Goal: Task Accomplishment & Management: Manage account settings

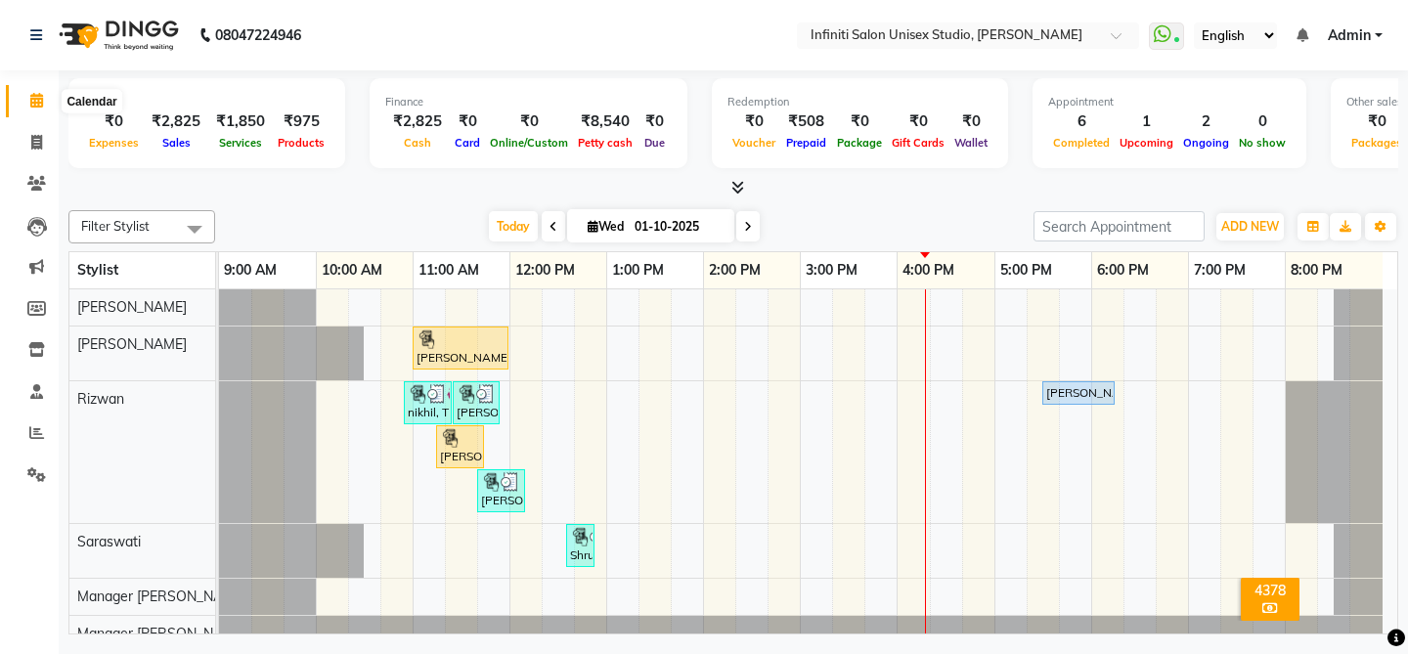
click at [34, 102] on icon at bounding box center [36, 100] width 13 height 15
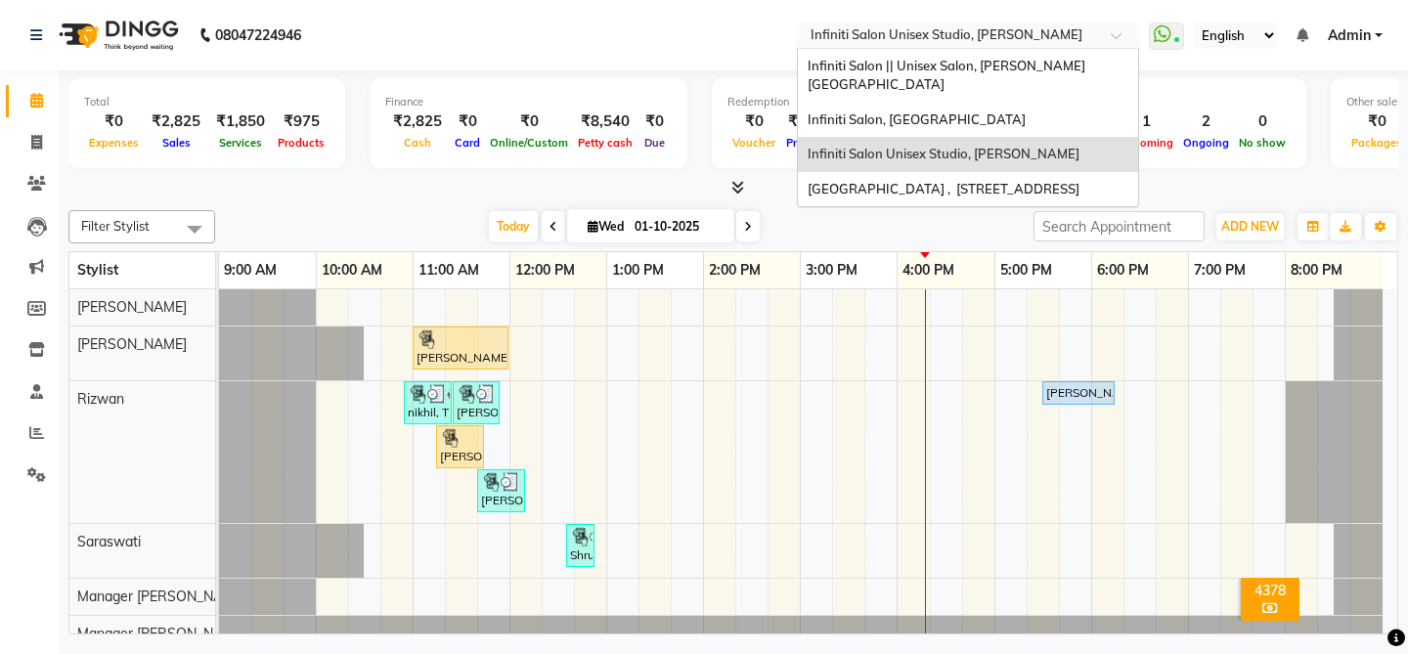
click at [1029, 35] on input "text" at bounding box center [949, 37] width 284 height 20
click at [1023, 63] on span "Infiniti Salon || Unisex Salon, [PERSON_NAME][GEOGRAPHIC_DATA]" at bounding box center [947, 75] width 278 height 35
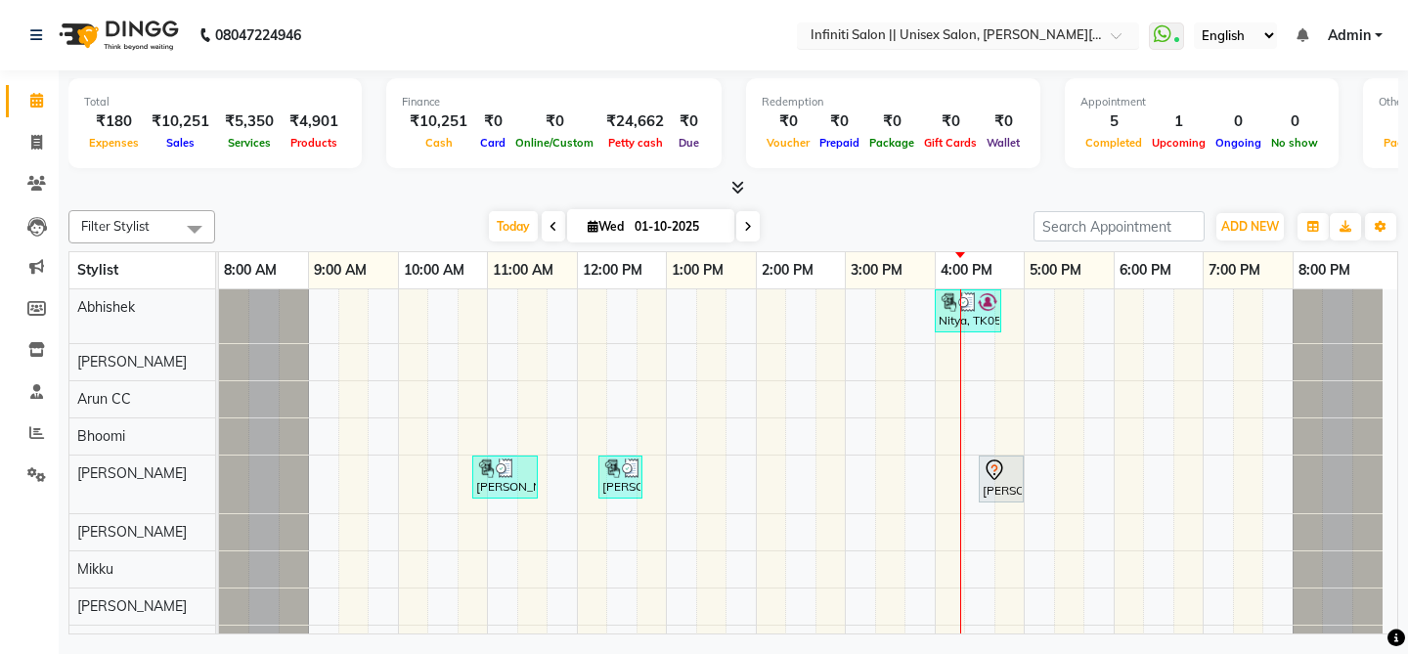
click at [1023, 41] on input "text" at bounding box center [949, 37] width 284 height 20
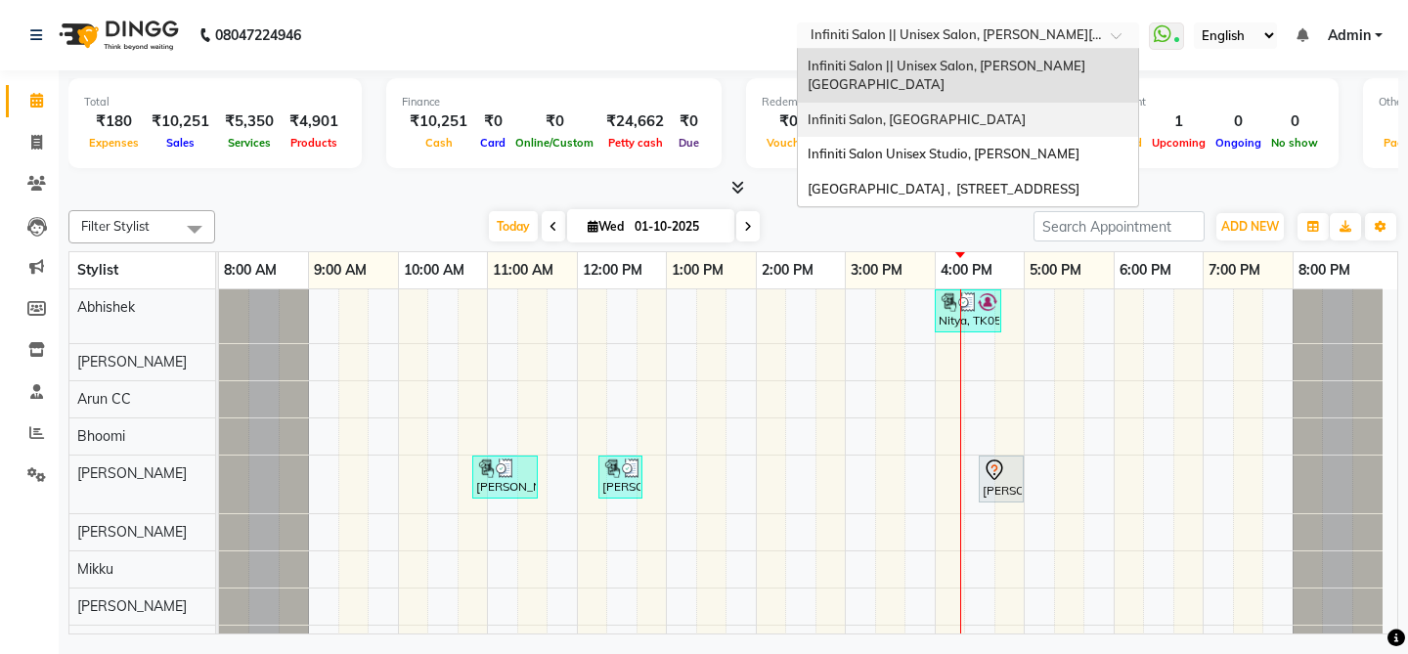
click at [1016, 103] on div "Infiniti Salon, [GEOGRAPHIC_DATA]" at bounding box center [968, 120] width 340 height 35
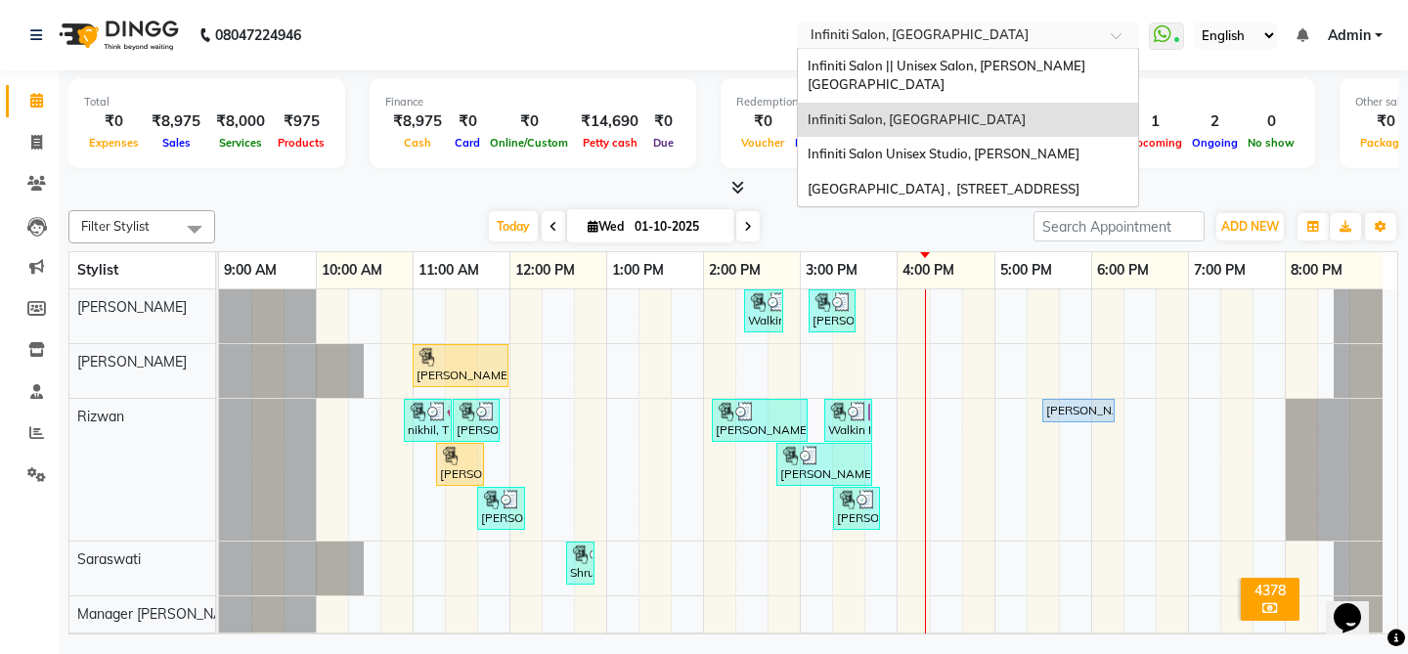
click at [1031, 36] on input "text" at bounding box center [949, 37] width 284 height 20
click at [1048, 146] on span "Infiniti Salon Unisex Studio, [PERSON_NAME]" at bounding box center [944, 154] width 272 height 16
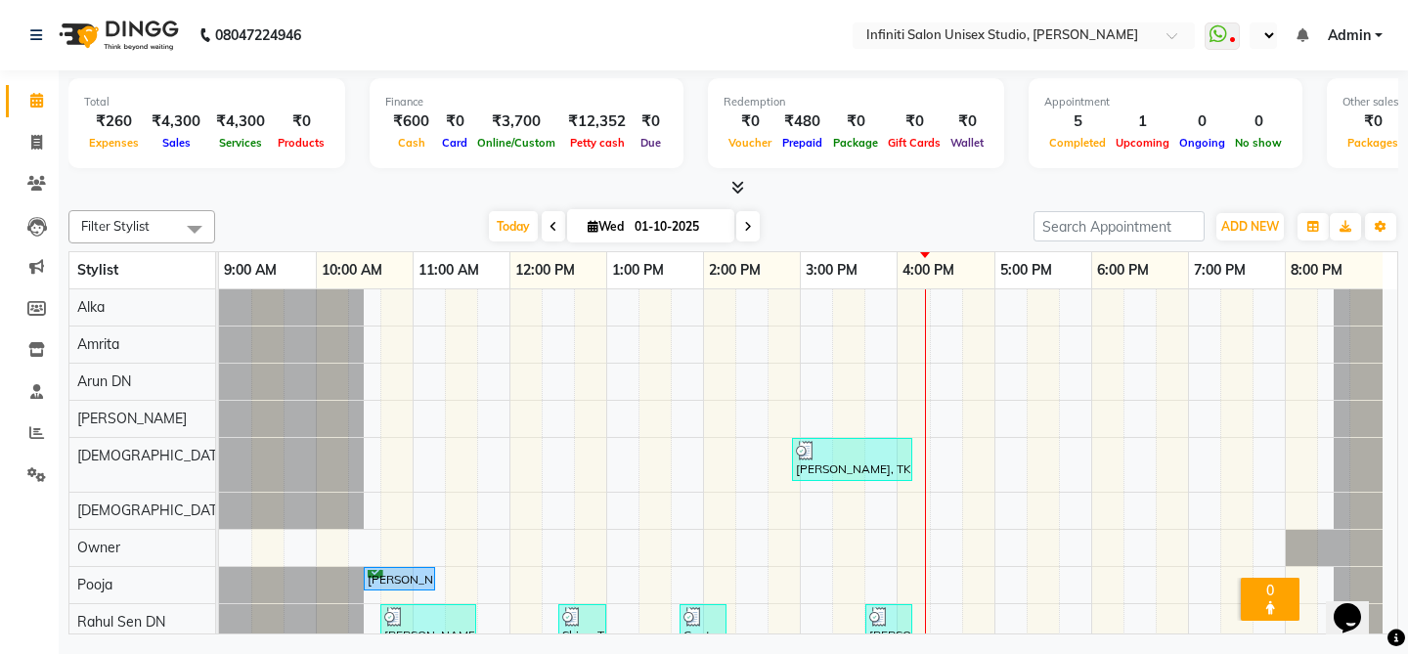
select select "en"
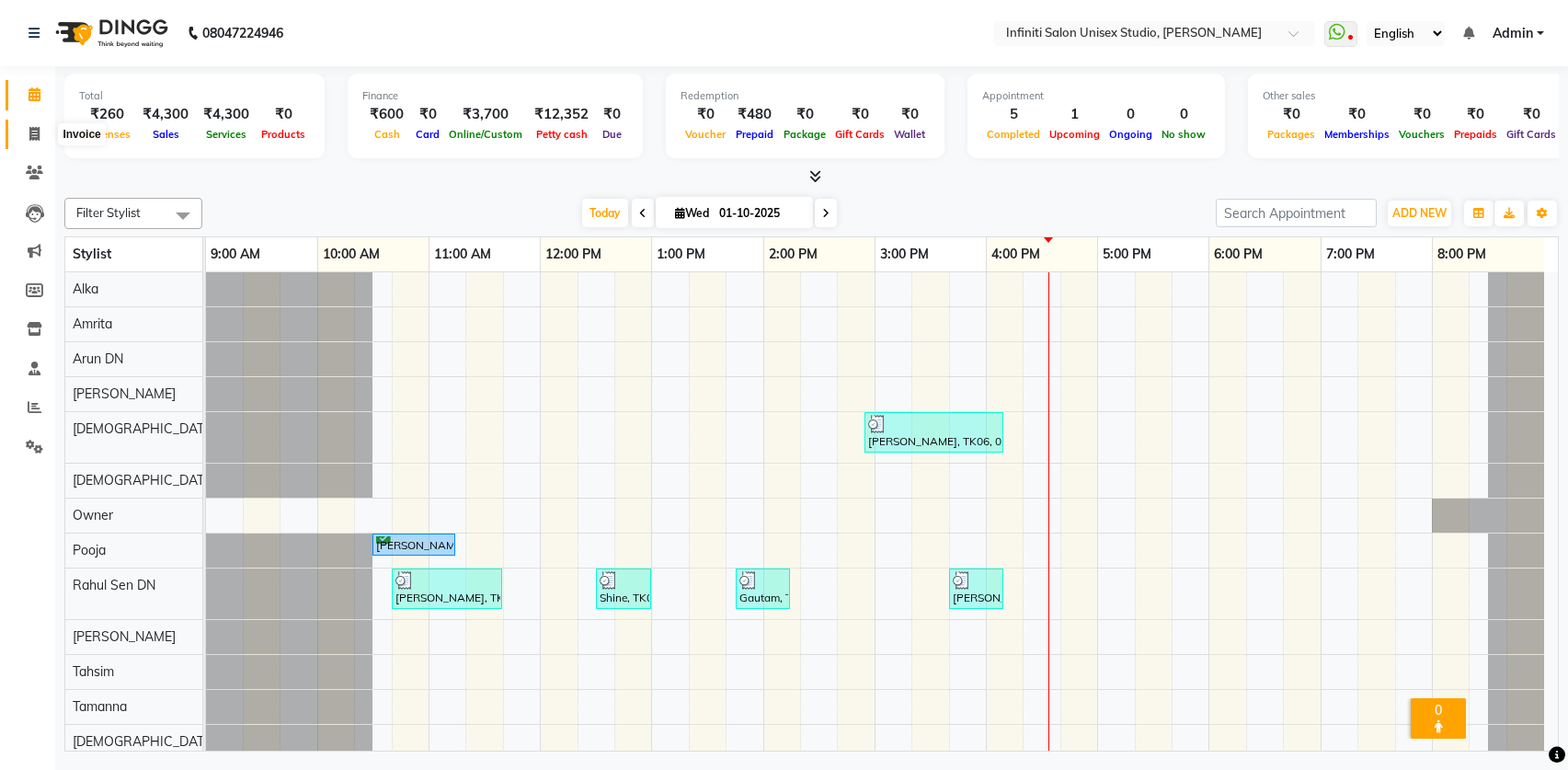
click at [34, 130] on icon at bounding box center [34, 134] width 10 height 14
select select "service"
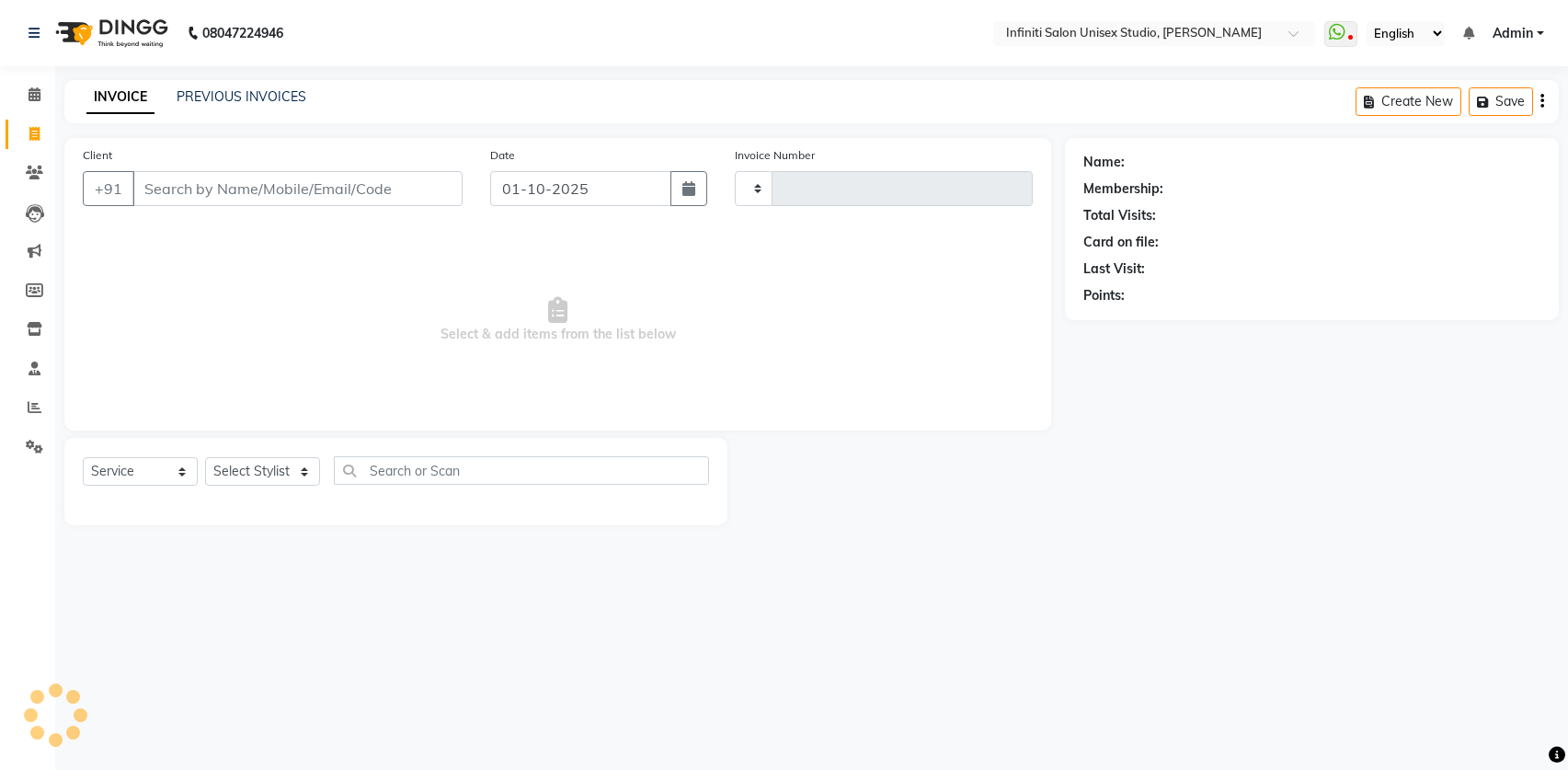
type input "2182"
select select "6511"
click at [30, 96] on icon at bounding box center [34, 94] width 12 height 14
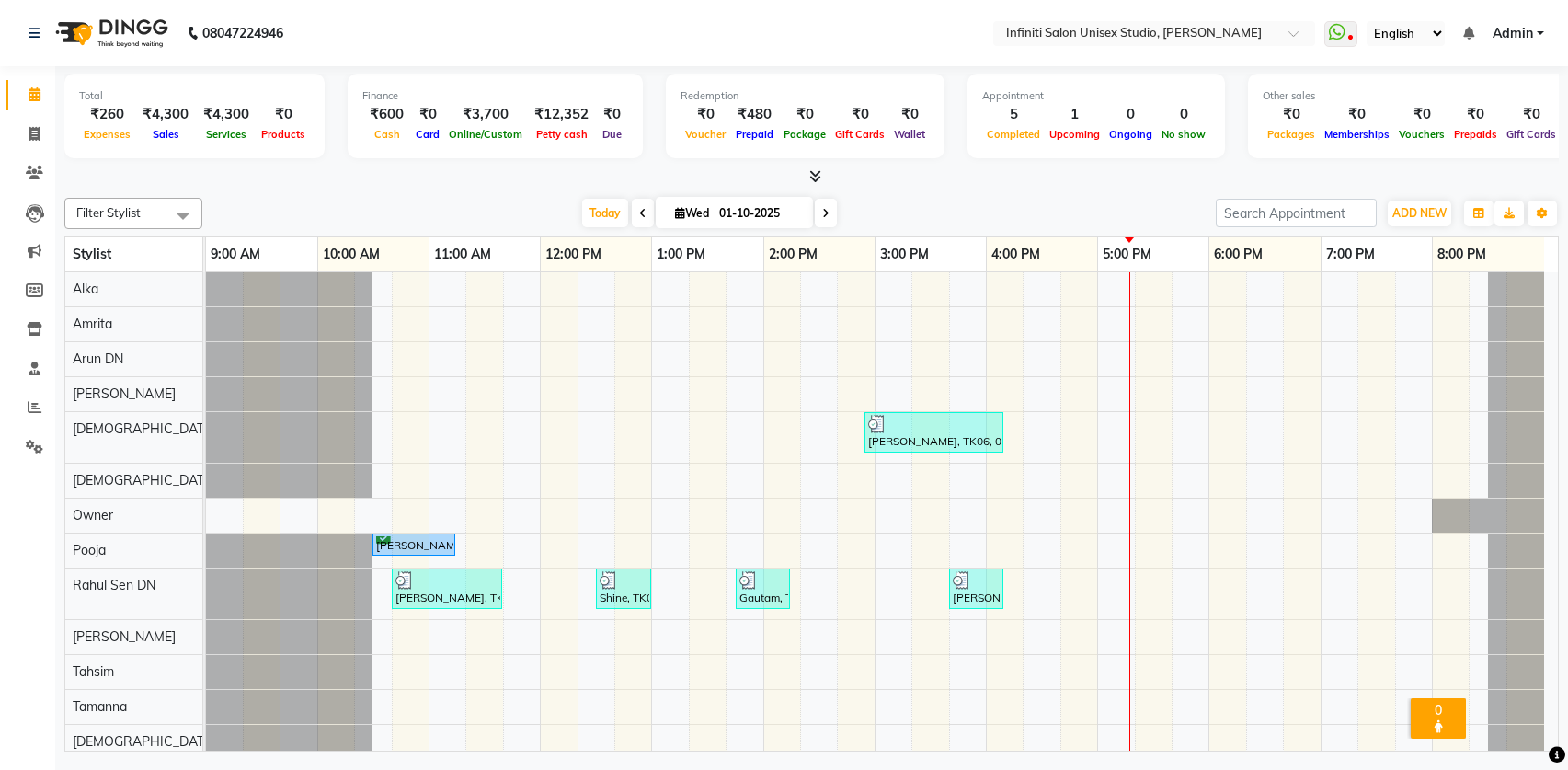
click at [448, 194] on div "Filter Stylist Select All Alka Amrita Arun DN Bharti Nigam Ishu Krishna Owner P…" at bounding box center [810, 470] width 1494 height 561
click at [1061, 32] on input "text" at bounding box center [1136, 35] width 267 height 19
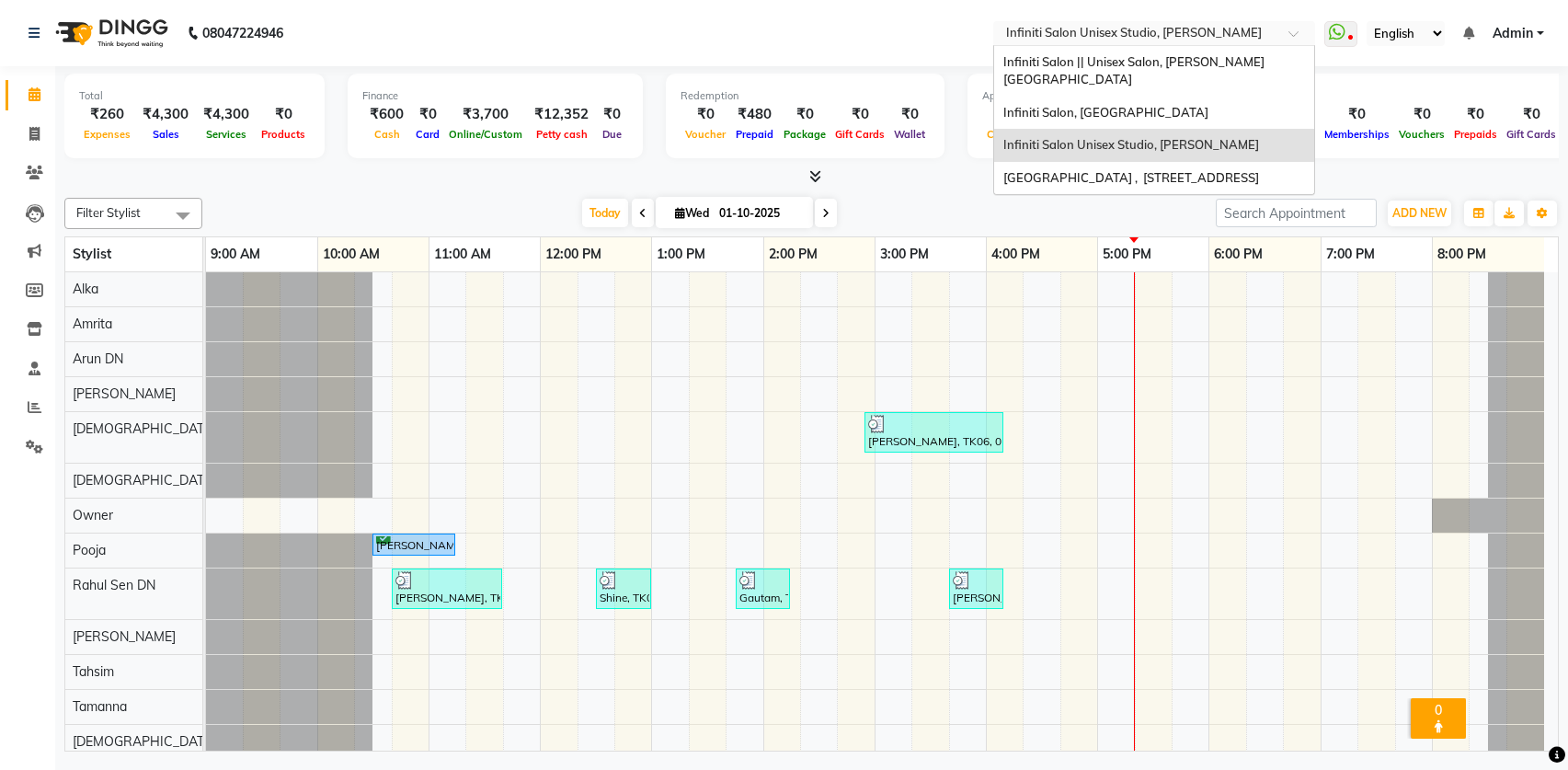
click at [1158, 137] on span "Infiniti Salon Unisex Studio, [PERSON_NAME]" at bounding box center [1131, 145] width 256 height 15
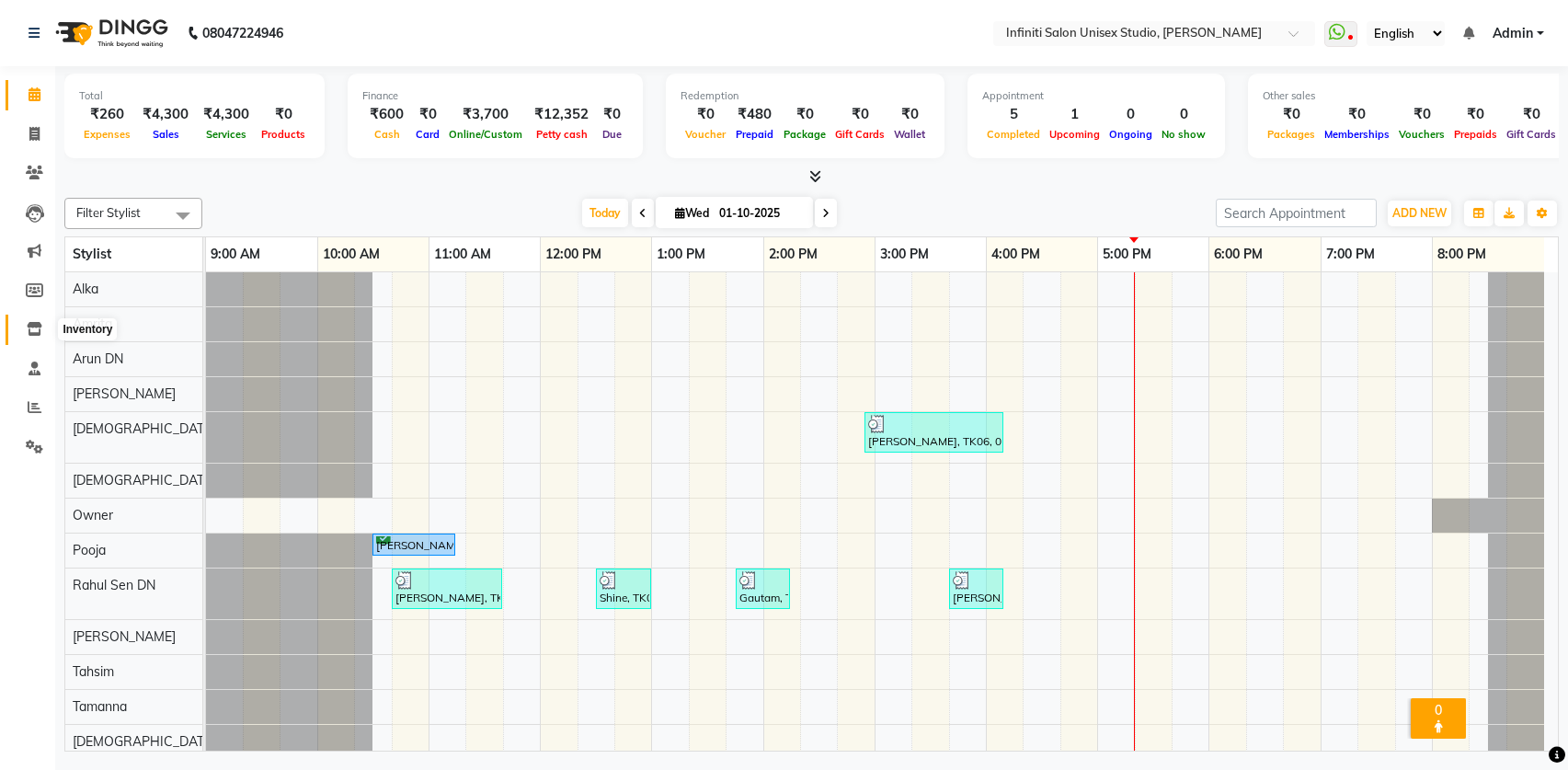
click at [32, 326] on icon at bounding box center [34, 328] width 16 height 14
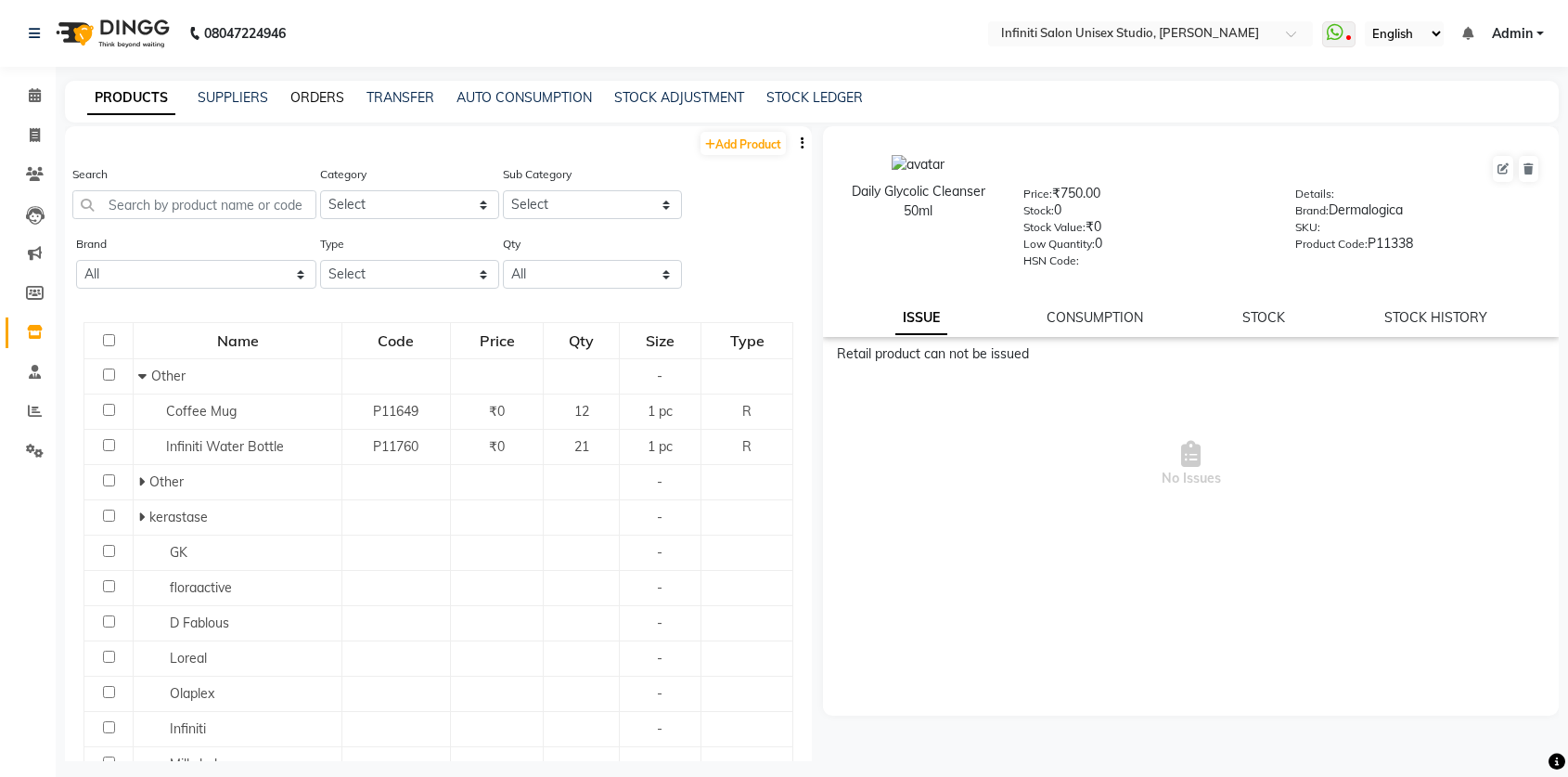
click at [304, 91] on link "ORDERS" at bounding box center [317, 98] width 54 height 17
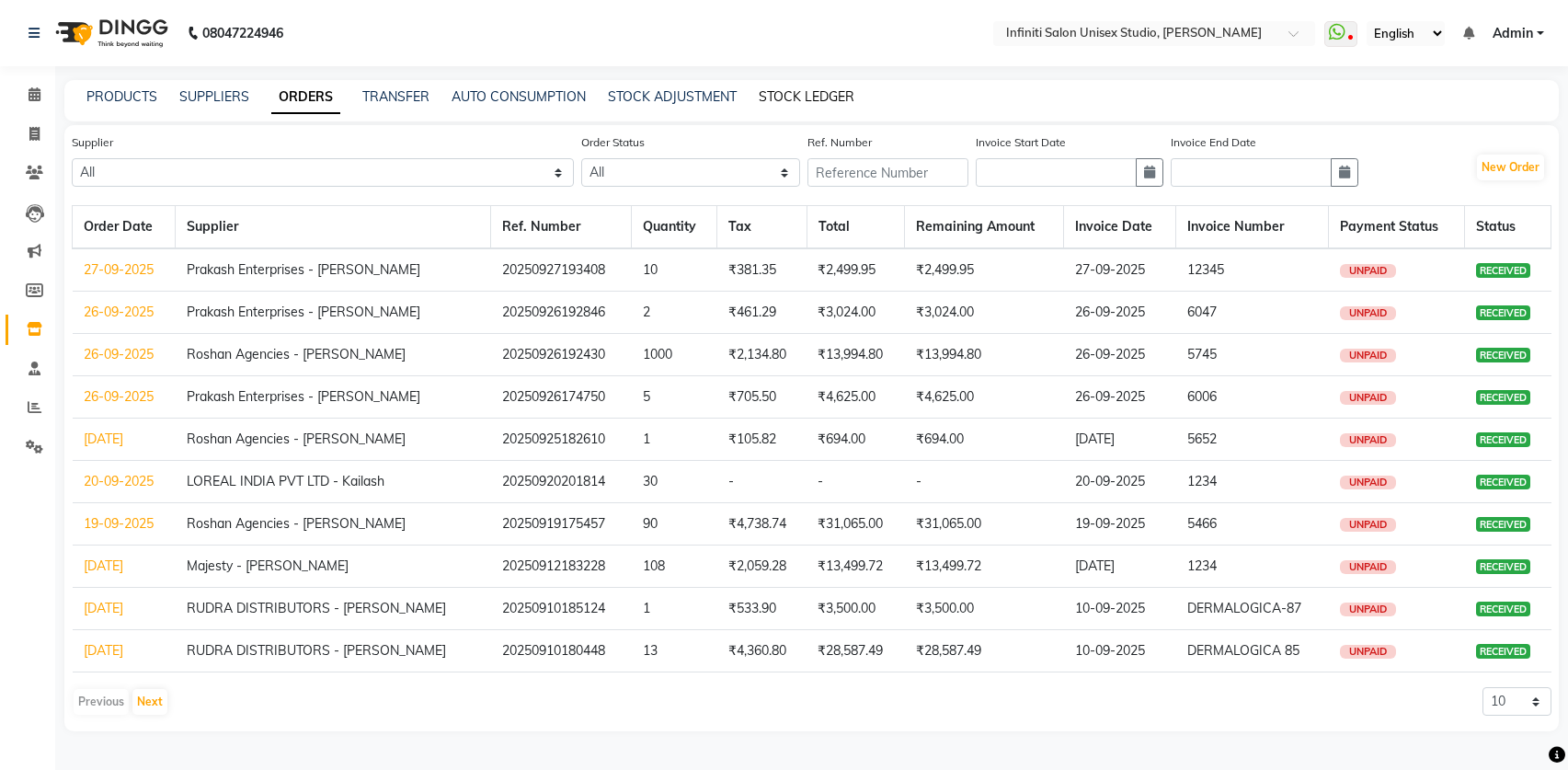
click at [836, 96] on link "STOCK LEDGER" at bounding box center [807, 97] width 96 height 17
select select "all"
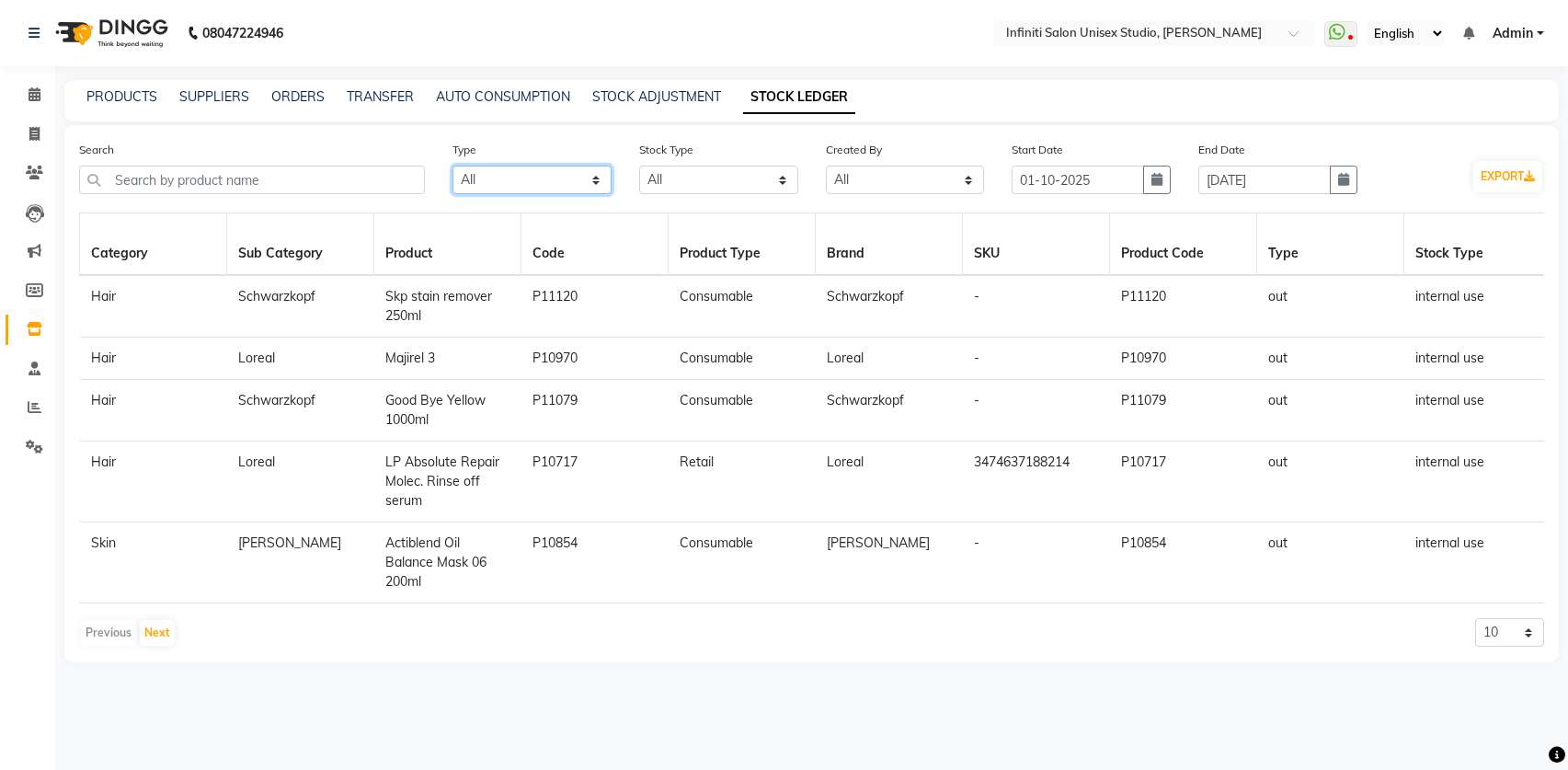
click at [489, 188] on select "Select All In Out" at bounding box center [531, 180] width 159 height 28
click at [691, 181] on select "Select All New Stock Adjustment Return Transfer In Other Internal Use Damaged E…" at bounding box center [718, 180] width 159 height 28
click at [295, 99] on link "ORDERS" at bounding box center [298, 97] width 54 height 17
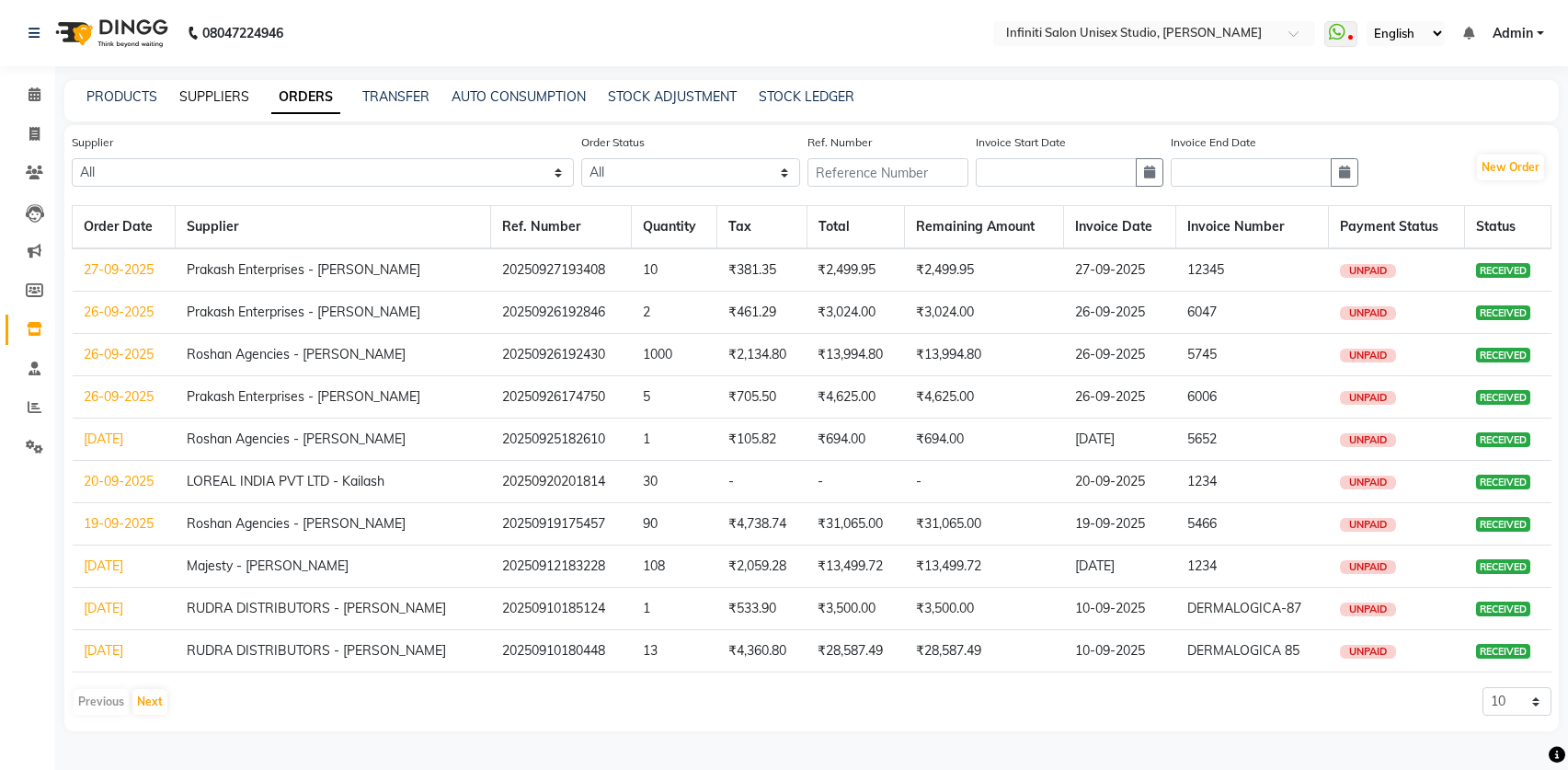
click at [228, 99] on link "SUPPLIERS" at bounding box center [214, 97] width 70 height 17
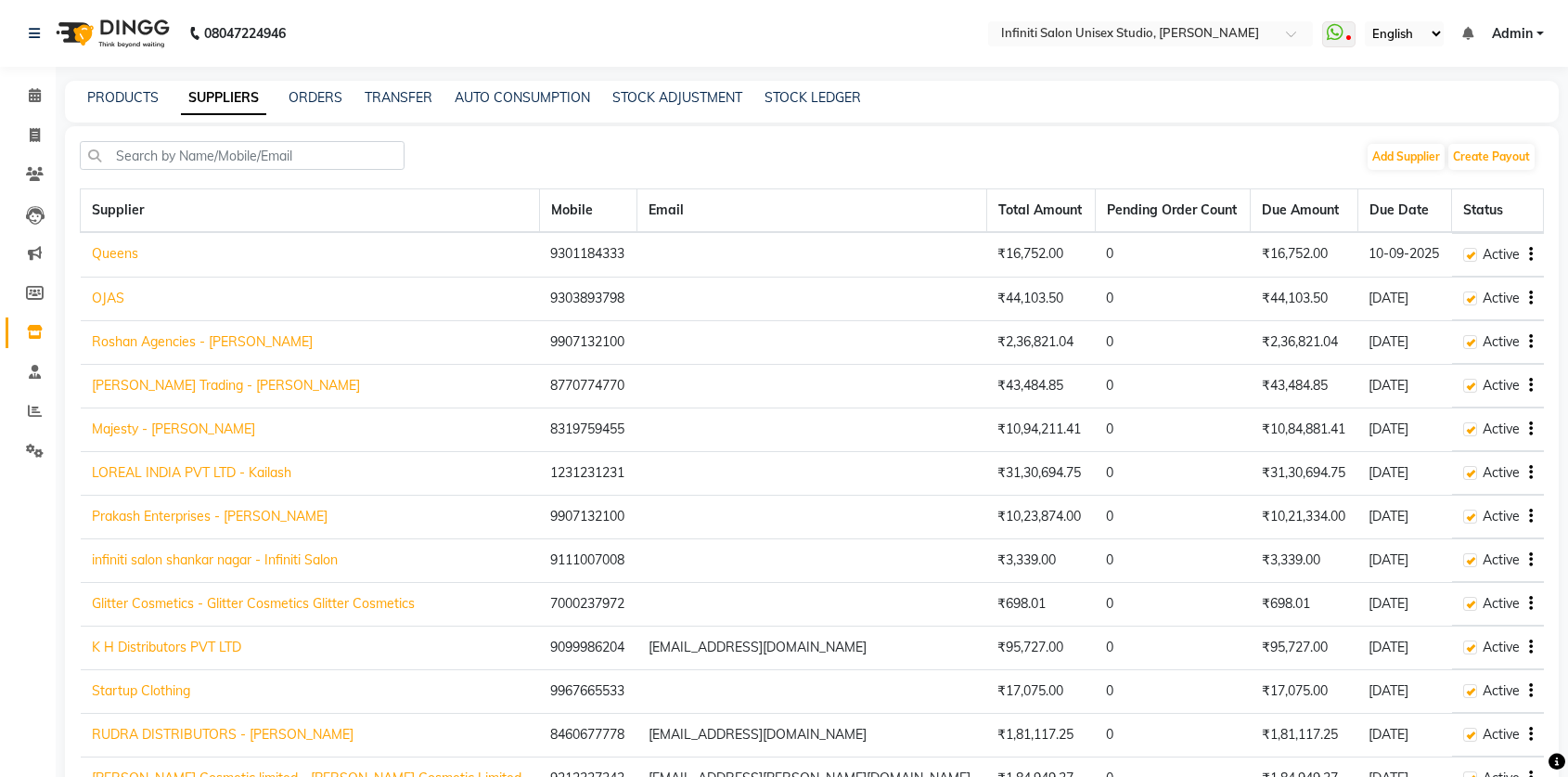
click at [42, 326] on icon at bounding box center [34, 331] width 16 height 14
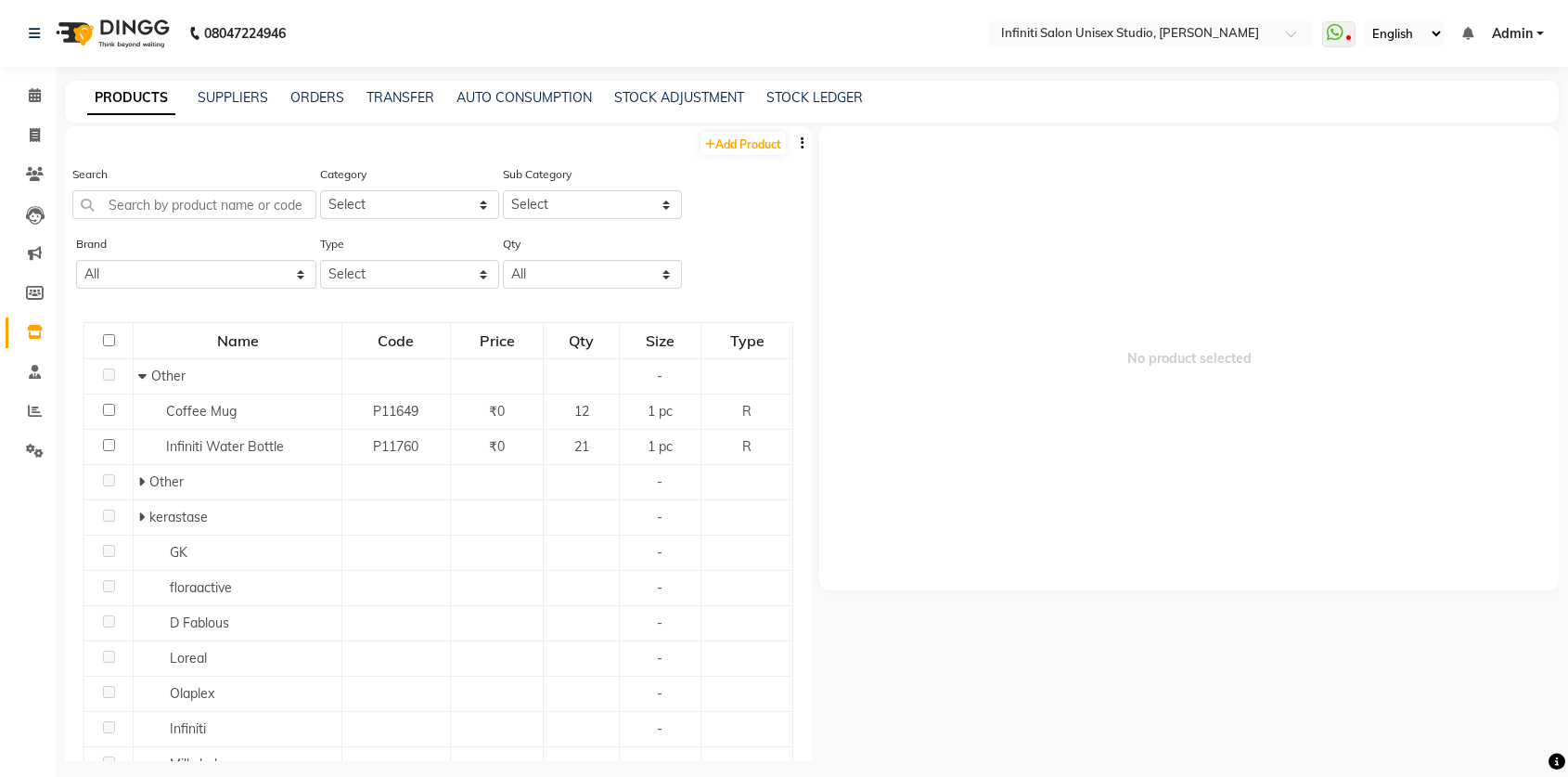
click at [793, 136] on button "button" at bounding box center [802, 143] width 19 height 20
